Goal: Information Seeking & Learning: Find specific fact

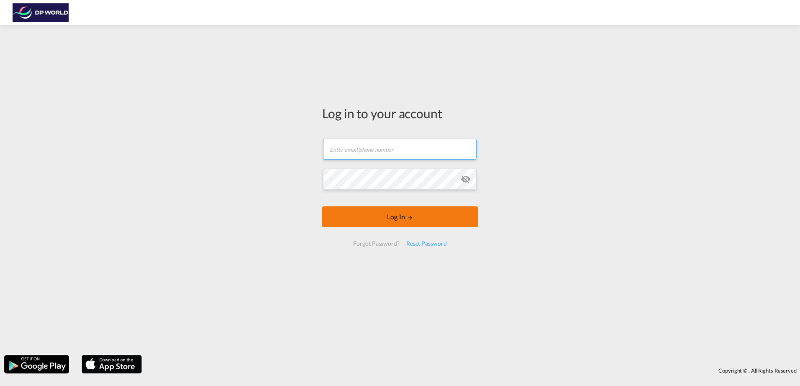
type input "[PERSON_NAME][EMAIL_ADDRESS][PERSON_NAME][DOMAIN_NAME]"
click at [393, 216] on button "Log In" at bounding box center [400, 217] width 156 height 21
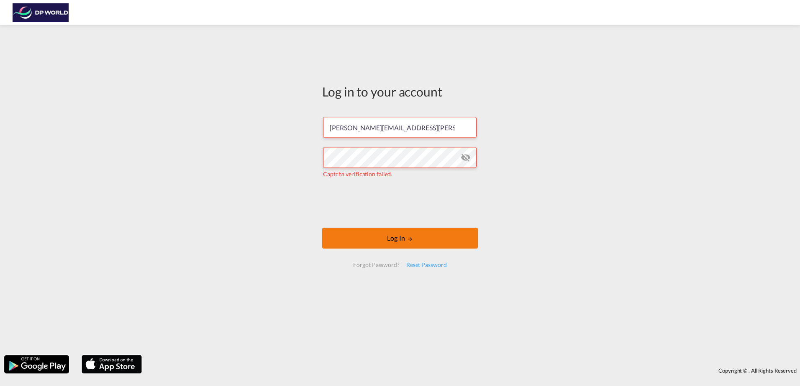
click at [361, 240] on button "Log In" at bounding box center [400, 238] width 156 height 21
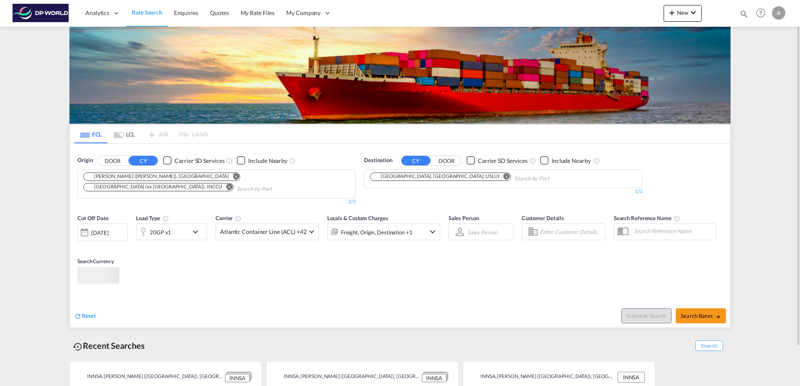
click at [179, 224] on div "20GP x1" at bounding box center [162, 232] width 52 height 17
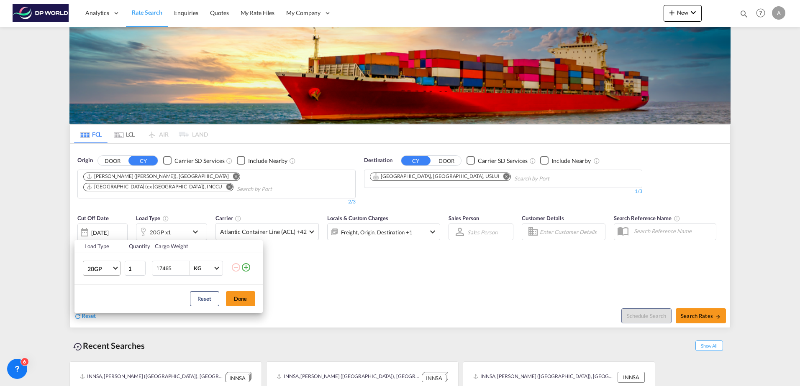
click at [102, 267] on span "20GP" at bounding box center [99, 269] width 24 height 8
click at [98, 285] on div "40GP" at bounding box center [94, 289] width 15 height 8
click at [235, 298] on button "Done" at bounding box center [240, 299] width 29 height 15
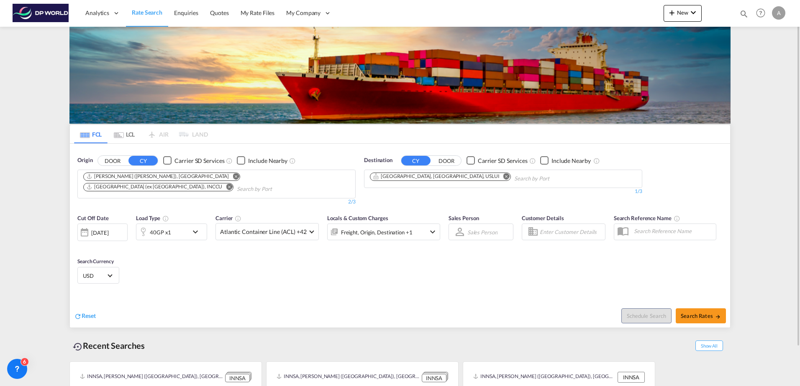
click at [81, 237] on div at bounding box center [84, 232] width 13 height 17
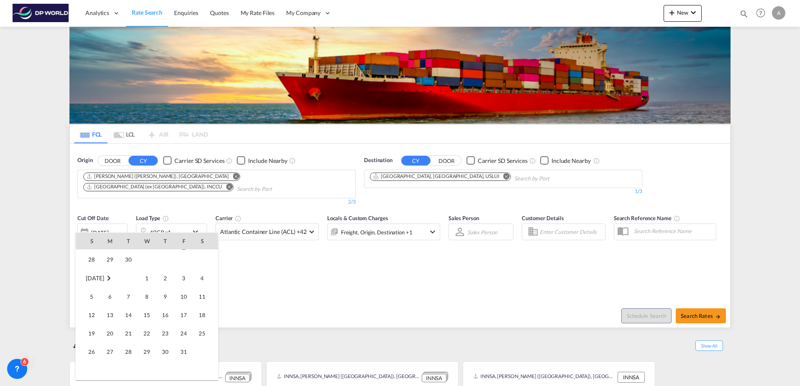
scroll to position [425, 0]
click at [181, 355] on span "31" at bounding box center [183, 351] width 17 height 17
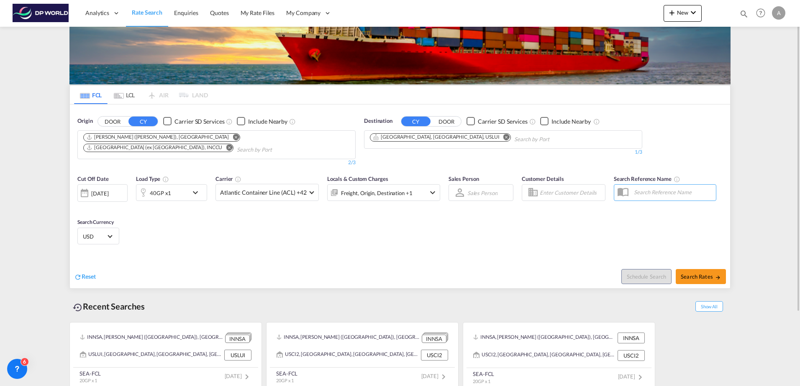
scroll to position [43, 0]
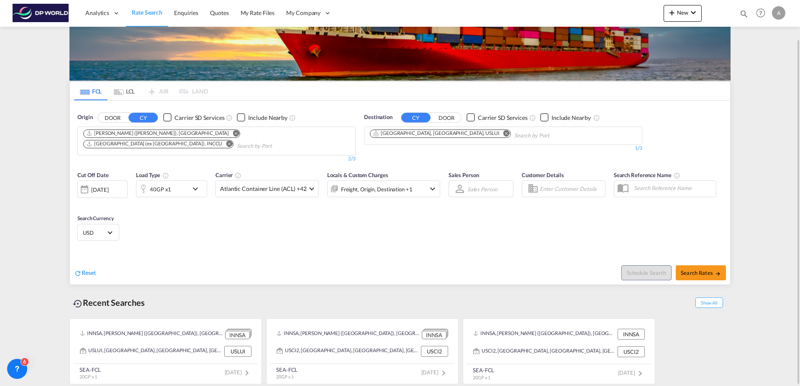
click at [233, 133] on md-icon "Remove" at bounding box center [236, 133] width 6 height 6
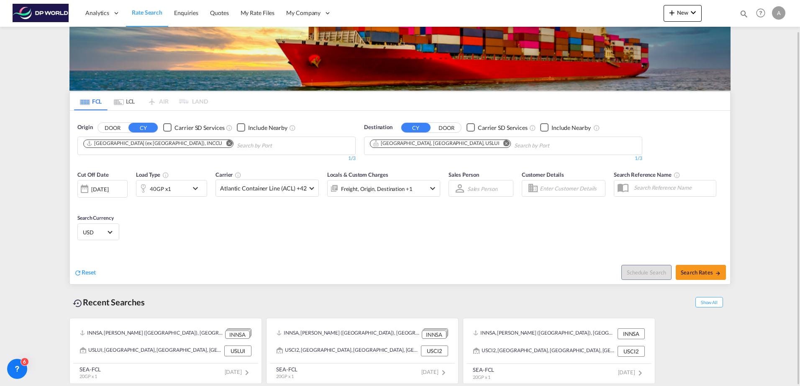
click at [226, 142] on md-icon "Remove" at bounding box center [229, 143] width 6 height 6
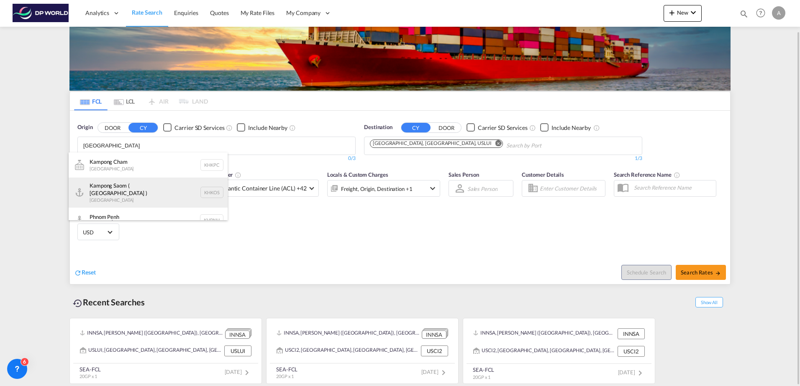
scroll to position [8, 0]
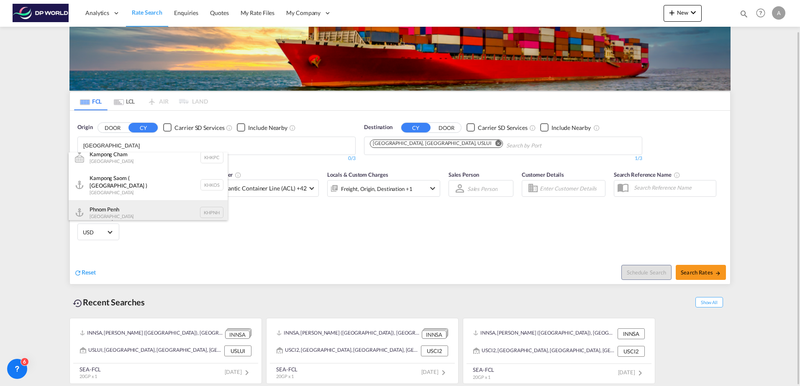
type input "cambodia"
click at [203, 206] on div "Phnom Penh Cambodia KHPNH" at bounding box center [148, 212] width 159 height 25
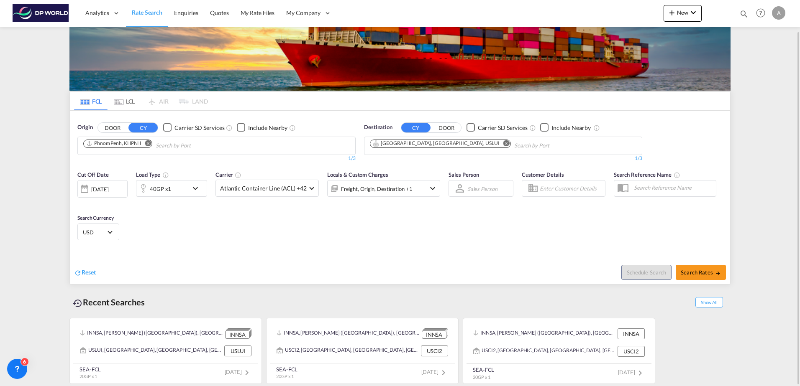
scroll to position [0, 0]
click at [498, 146] on button "Remove" at bounding box center [504, 144] width 13 height 8
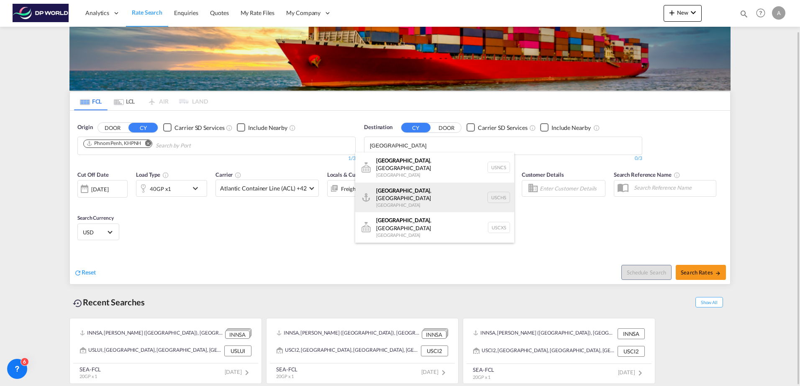
type input "charleston"
click at [420, 185] on div "Charleston , SC United States USCHS" at bounding box center [434, 198] width 159 height 30
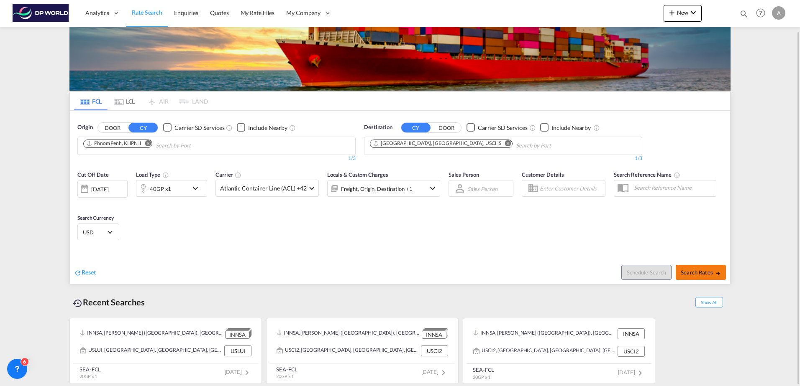
click at [697, 273] on span "Search Rates" at bounding box center [701, 272] width 40 height 7
type input "KHPNH to USCHS / 31 Oct 2025"
